Goal: Information Seeking & Learning: Learn about a topic

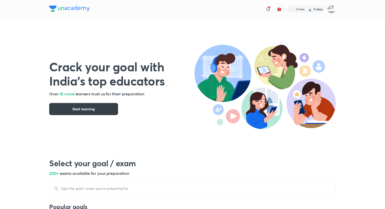
click at [93, 107] on span "Start learning" at bounding box center [84, 108] width 22 height 5
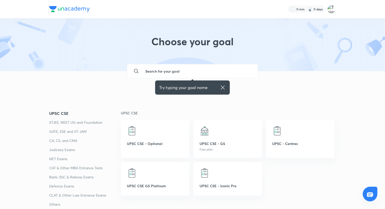
click at [372, 198] on div at bounding box center [370, 195] width 6 height 8
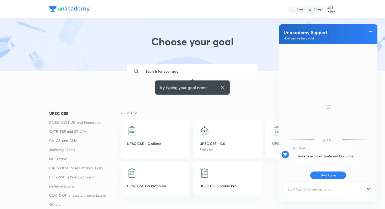
scroll to position [72, 0]
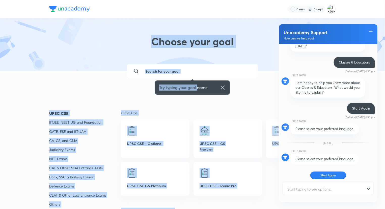
drag, startPoint x: 197, startPoint y: 79, endPoint x: 202, endPoint y: 64, distance: 16.2
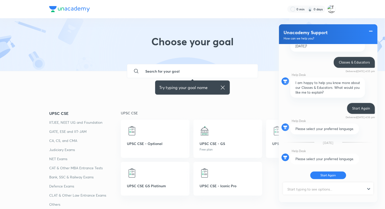
click at [202, 64] on div "​" at bounding box center [192, 71] width 131 height 14
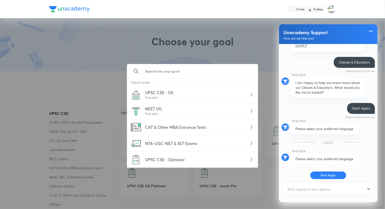
click at [187, 67] on input "text" at bounding box center [197, 71] width 113 height 14
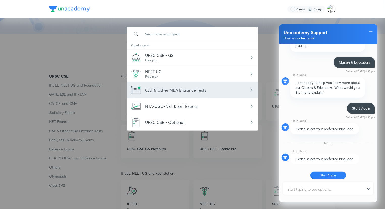
scroll to position [37, 0]
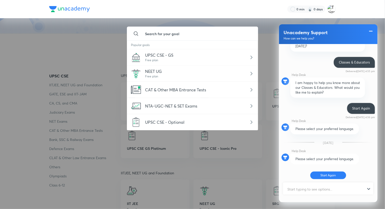
click at [95, 42] on div at bounding box center [192, 104] width 385 height 209
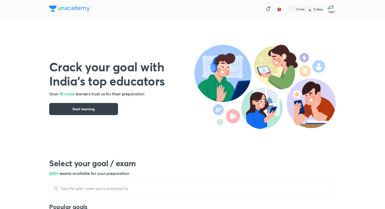
click at [105, 107] on button "Start learning" at bounding box center [83, 109] width 69 height 12
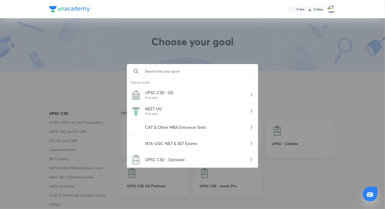
click at [193, 68] on input "text" at bounding box center [197, 71] width 113 height 14
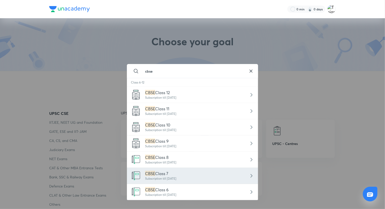
click at [176, 173] on div "CBSE Class 7" at bounding box center [160, 173] width 31 height 6
type input "CBSE Class 7"
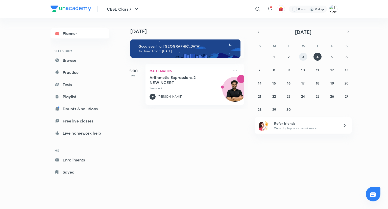
click at [306, 55] on button "3" at bounding box center [303, 57] width 8 height 8
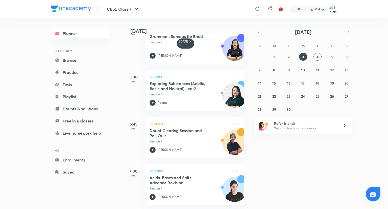
scroll to position [68, 0]
click at [321, 56] on button "4" at bounding box center [317, 57] width 8 height 8
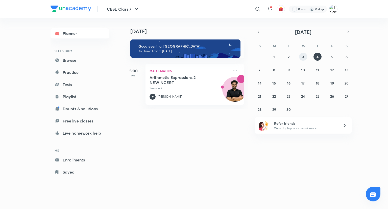
click at [300, 54] on button "3" at bounding box center [303, 57] width 8 height 8
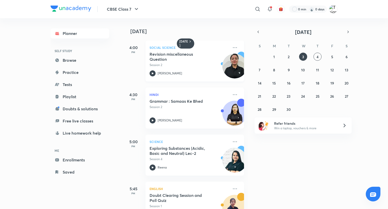
click at [189, 64] on p "Session 2" at bounding box center [188, 65] width 79 height 5
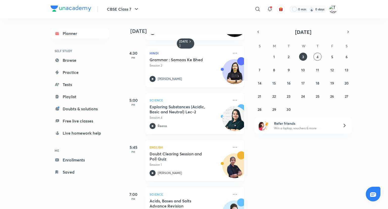
click at [180, 137] on div "5:45 PM English Doubt Clearing Session and Poll Quiz Session 1 Anamika Mukherjee" at bounding box center [183, 157] width 121 height 47
click at [185, 119] on p "Session 4" at bounding box center [188, 117] width 79 height 5
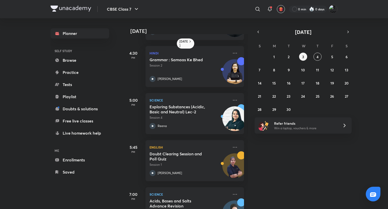
click at [175, 193] on p "Science" at bounding box center [188, 194] width 79 height 6
